Goal: Book appointment/travel/reservation

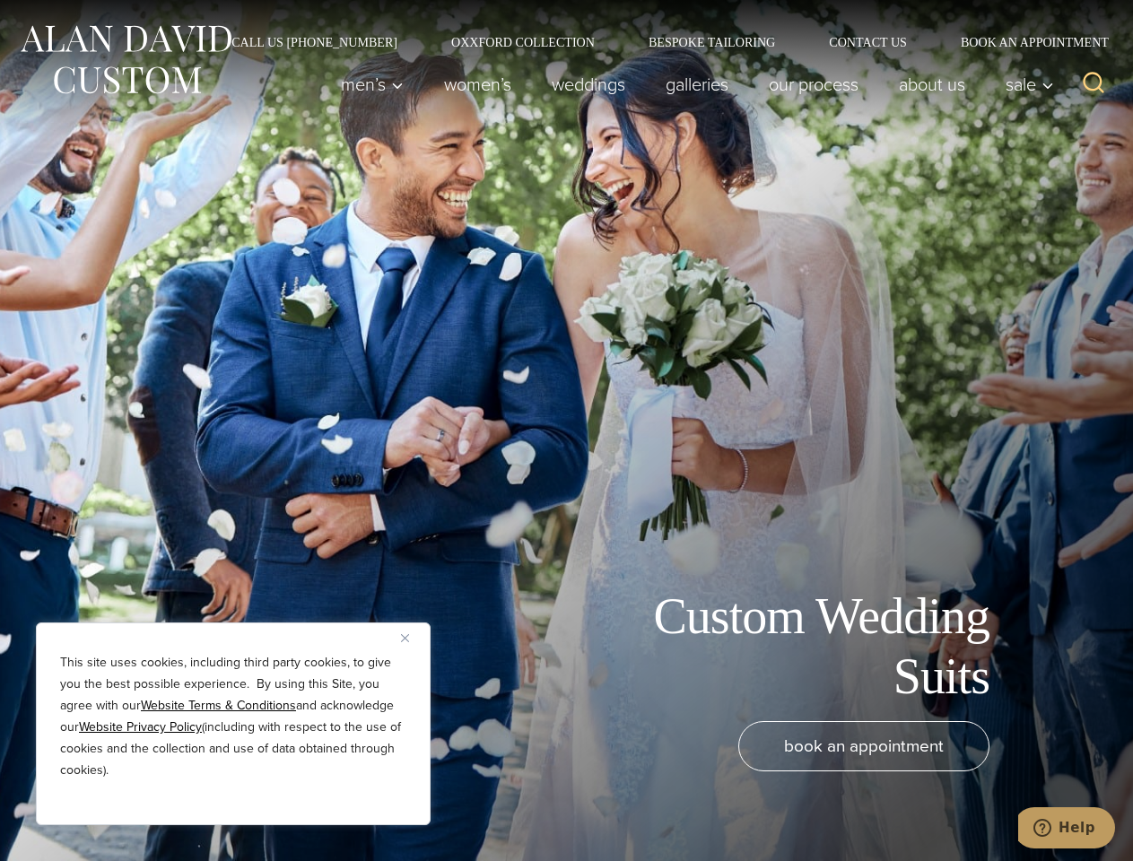
click at [566, 431] on div "Custom Wedding Suits book an appointment" at bounding box center [566, 430] width 1133 height 861
click at [412, 638] on button "Close" at bounding box center [412, 638] width 22 height 22
